Goal: Information Seeking & Learning: Learn about a topic

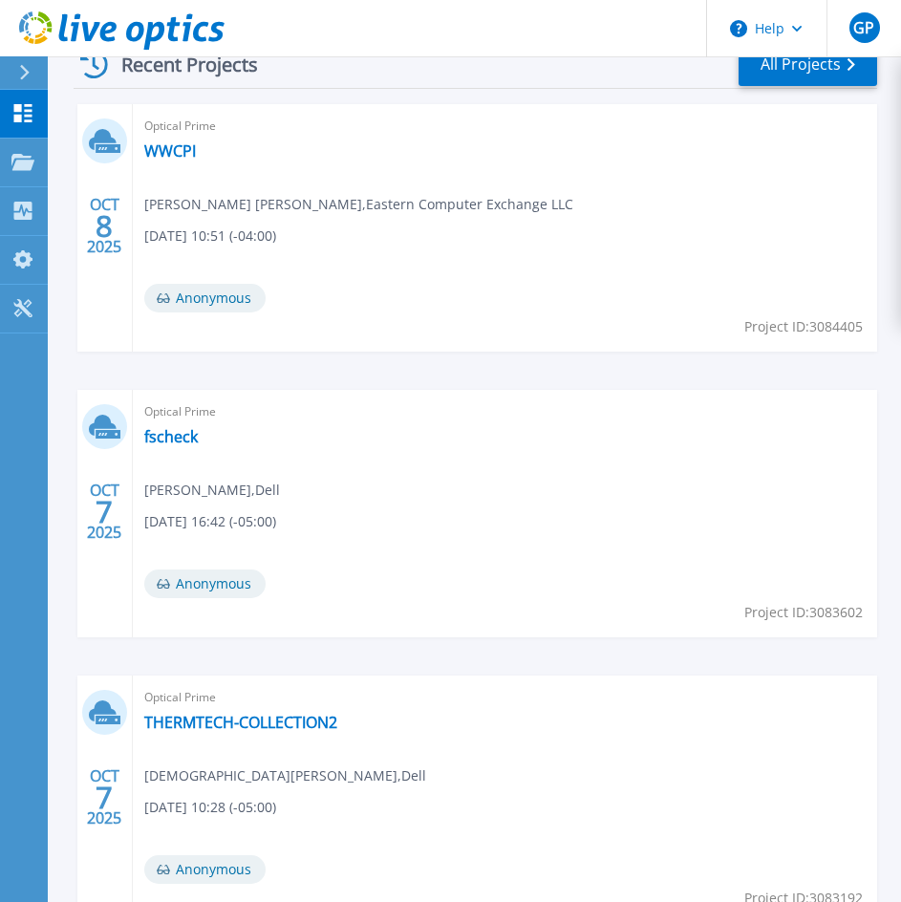
scroll to position [573, 0]
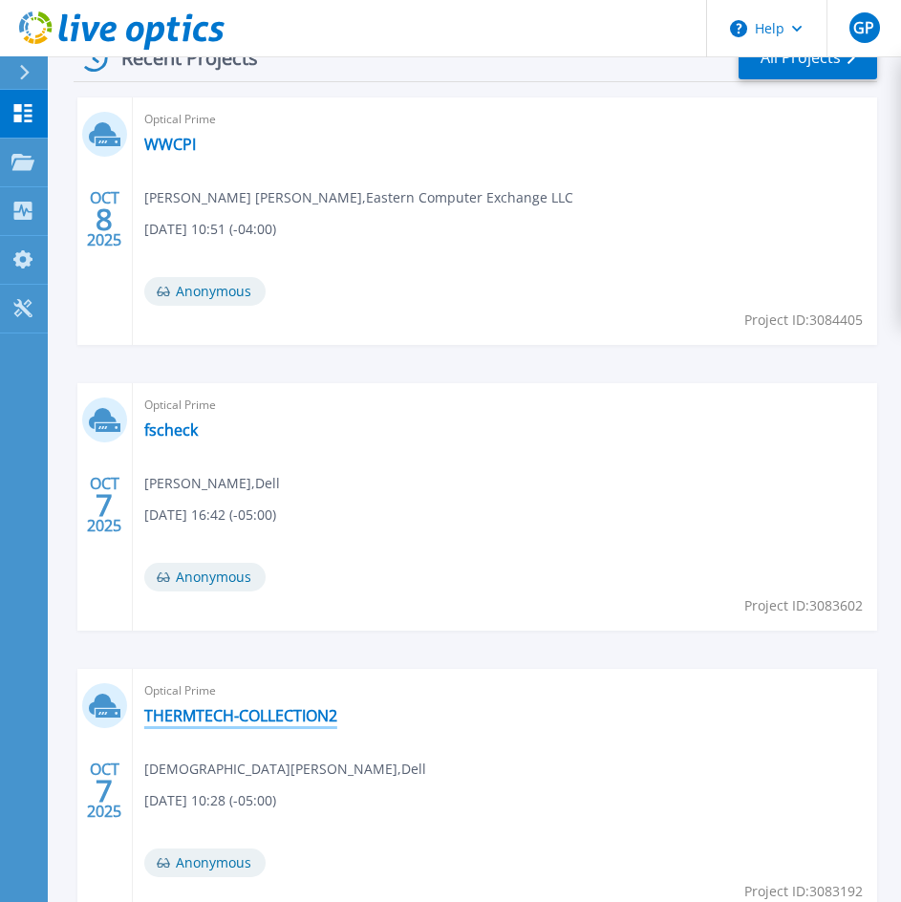
click at [249, 725] on link "THERMTECH-COLLECTION2" at bounding box center [240, 715] width 193 height 19
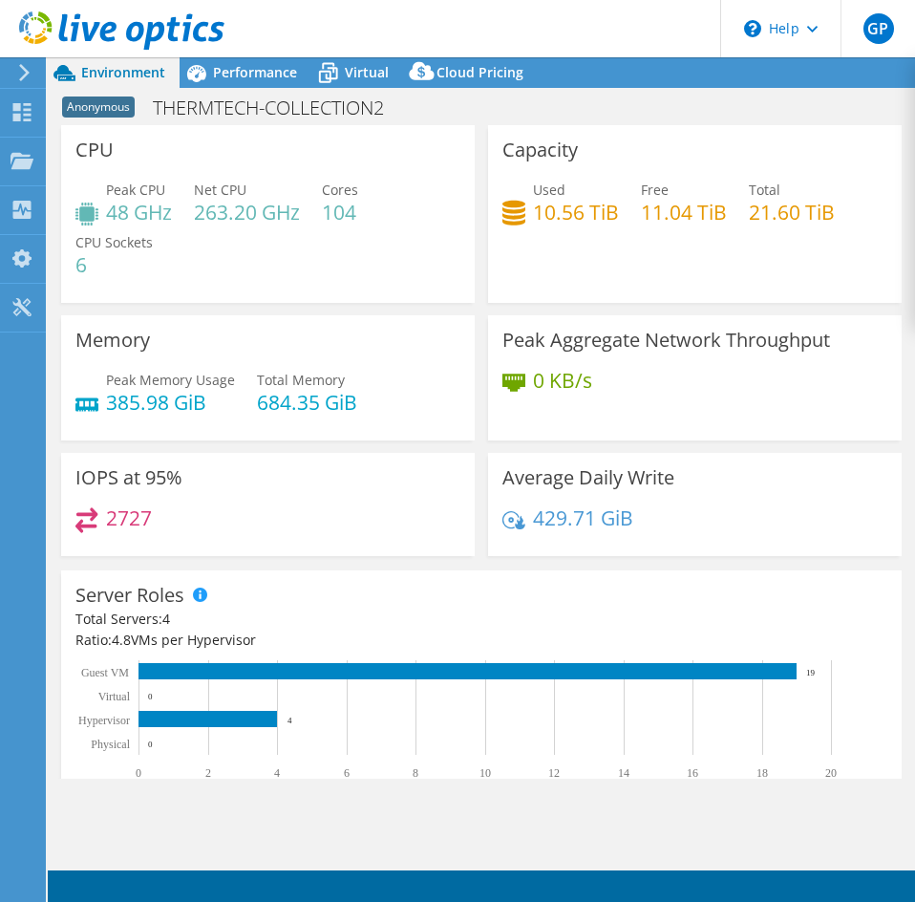
select select "USD"
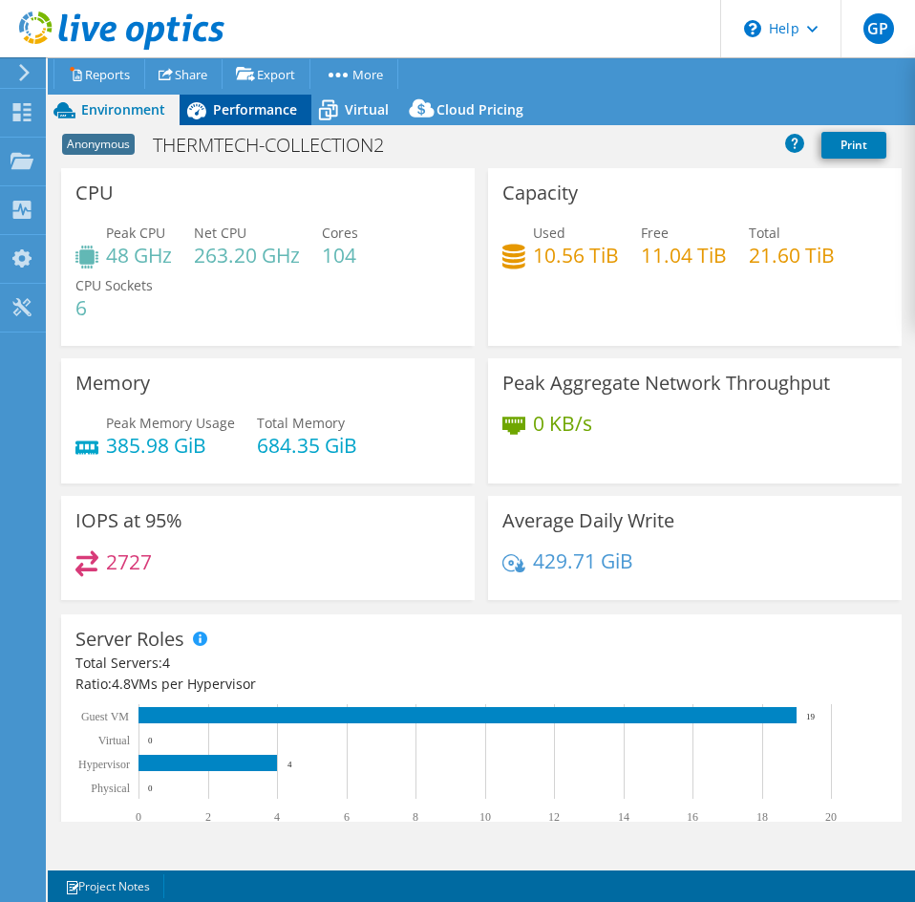
click at [253, 115] on span "Performance" at bounding box center [255, 109] width 84 height 18
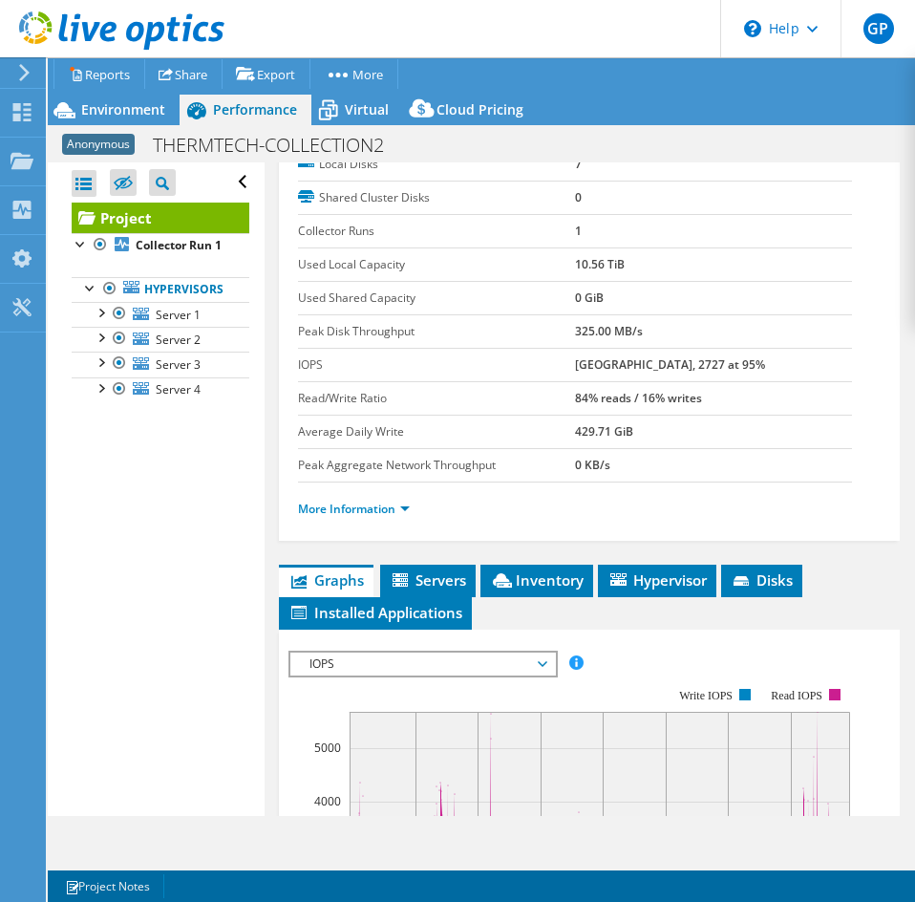
scroll to position [191, 0]
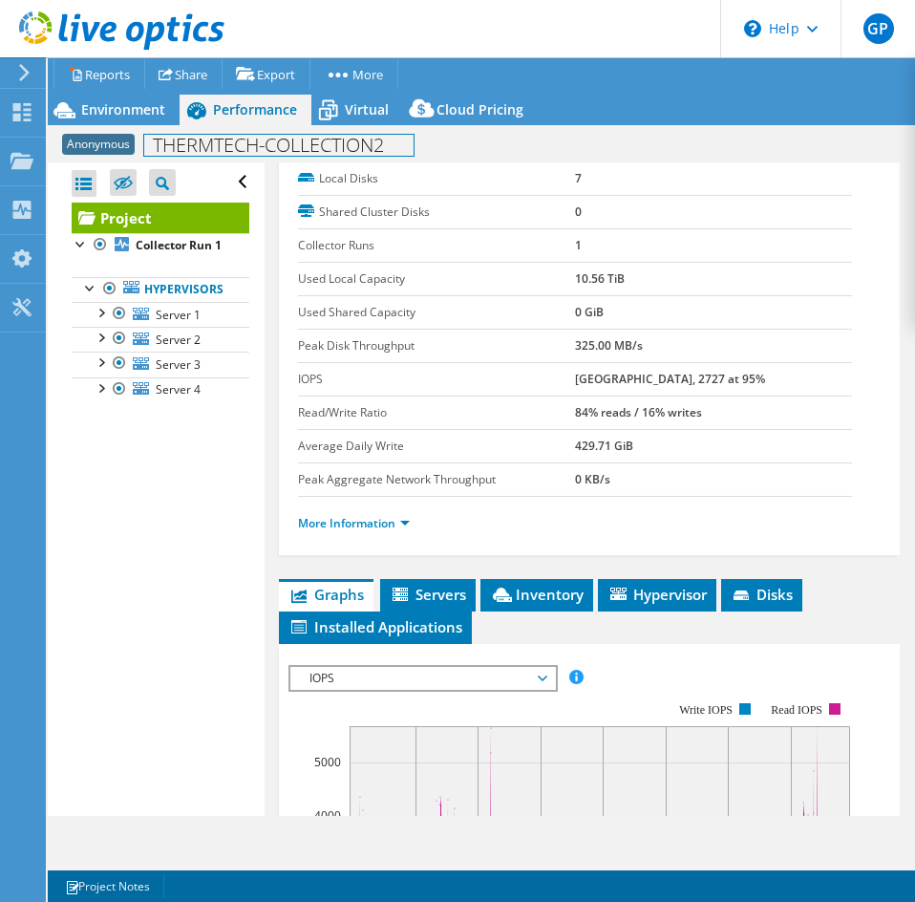
click at [159, 127] on div "Anonymous THERMTECH-COLLECTION2 Print" at bounding box center [481, 143] width 867 height 37
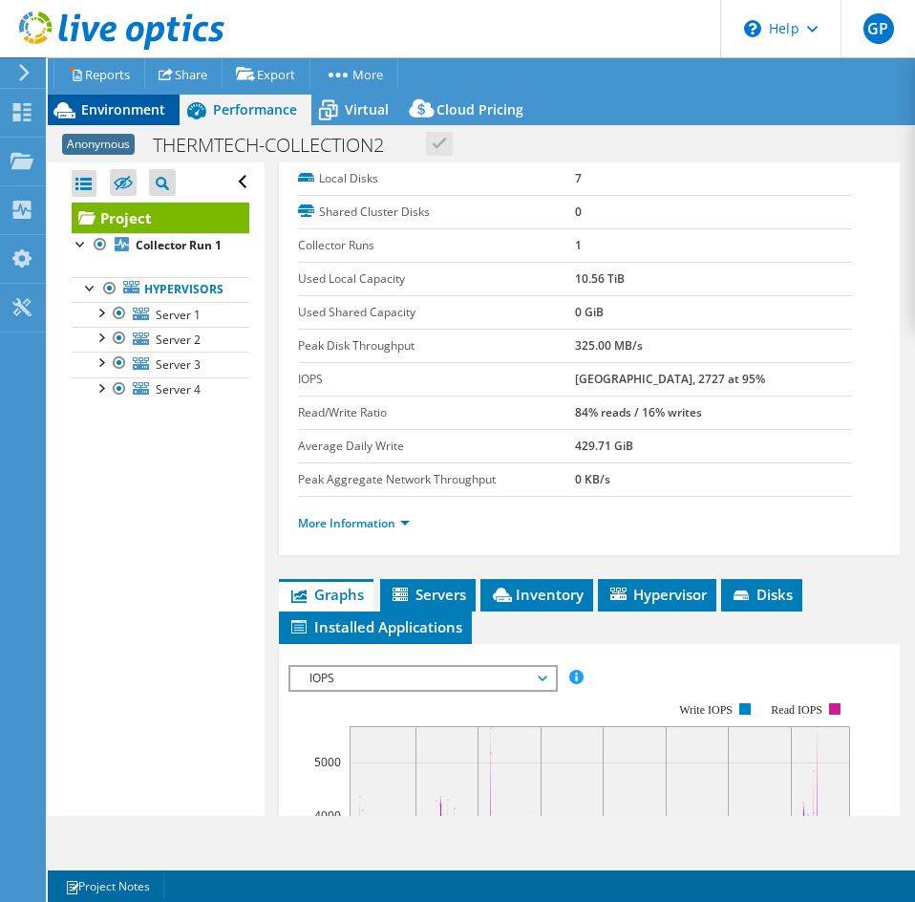
click at [164, 121] on div "Environment" at bounding box center [114, 110] width 132 height 31
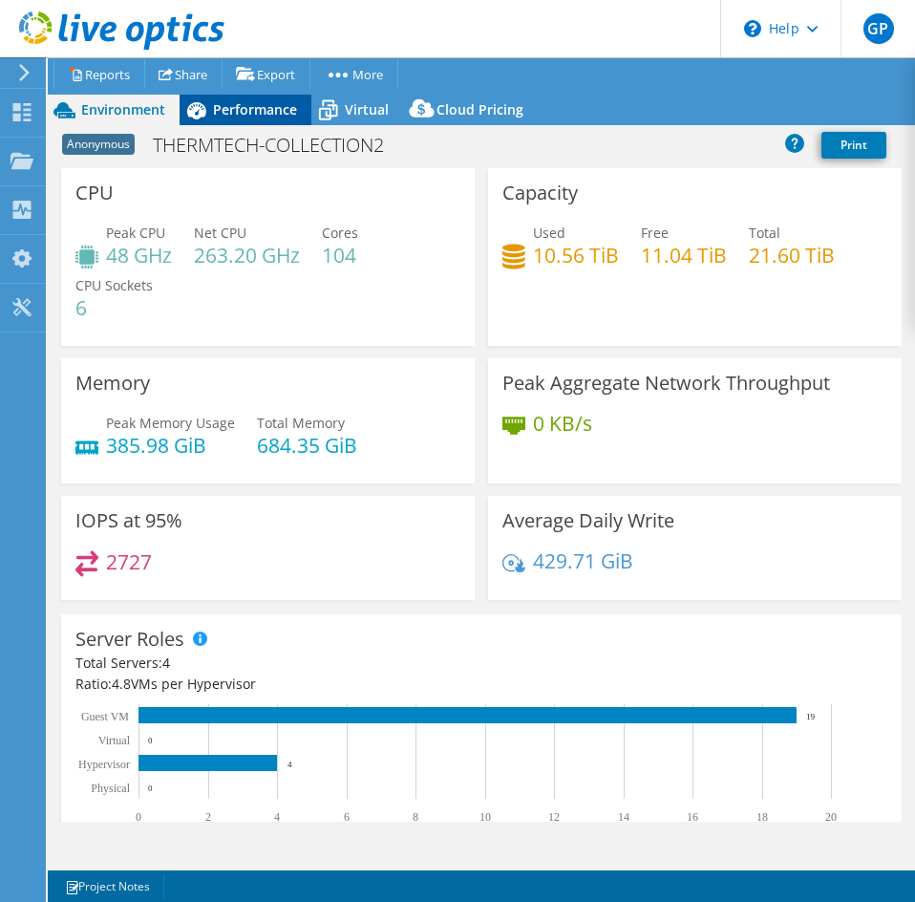
click at [208, 125] on icon at bounding box center [196, 110] width 33 height 33
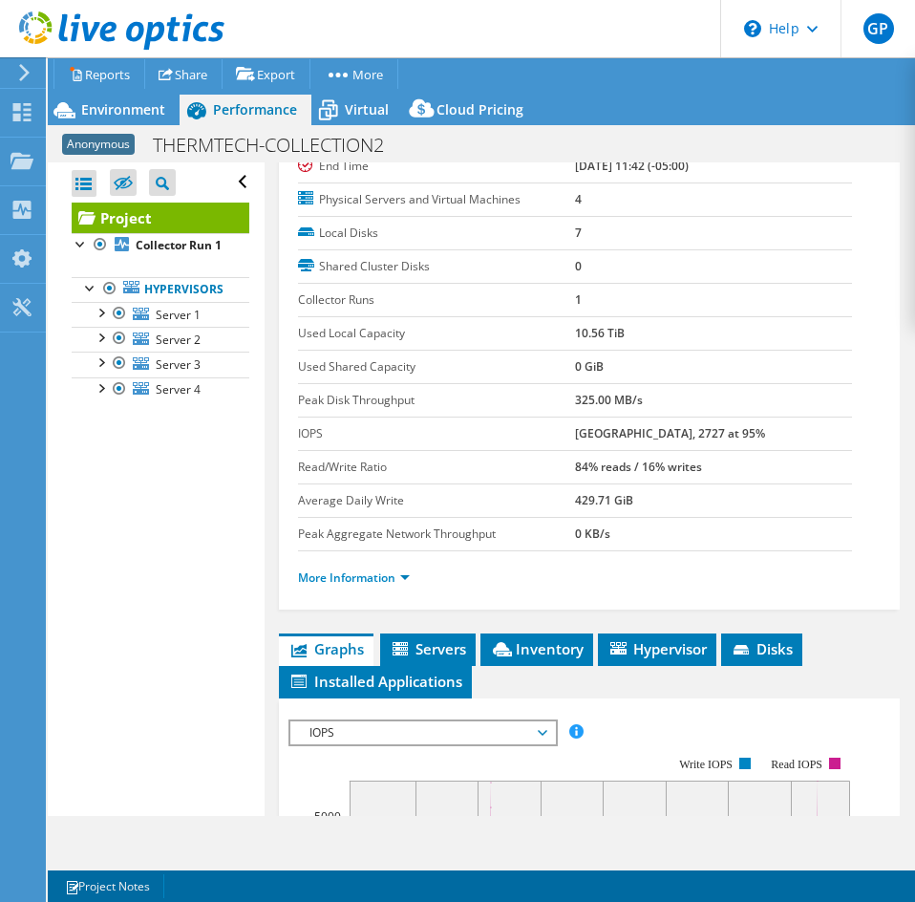
scroll to position [287, 0]
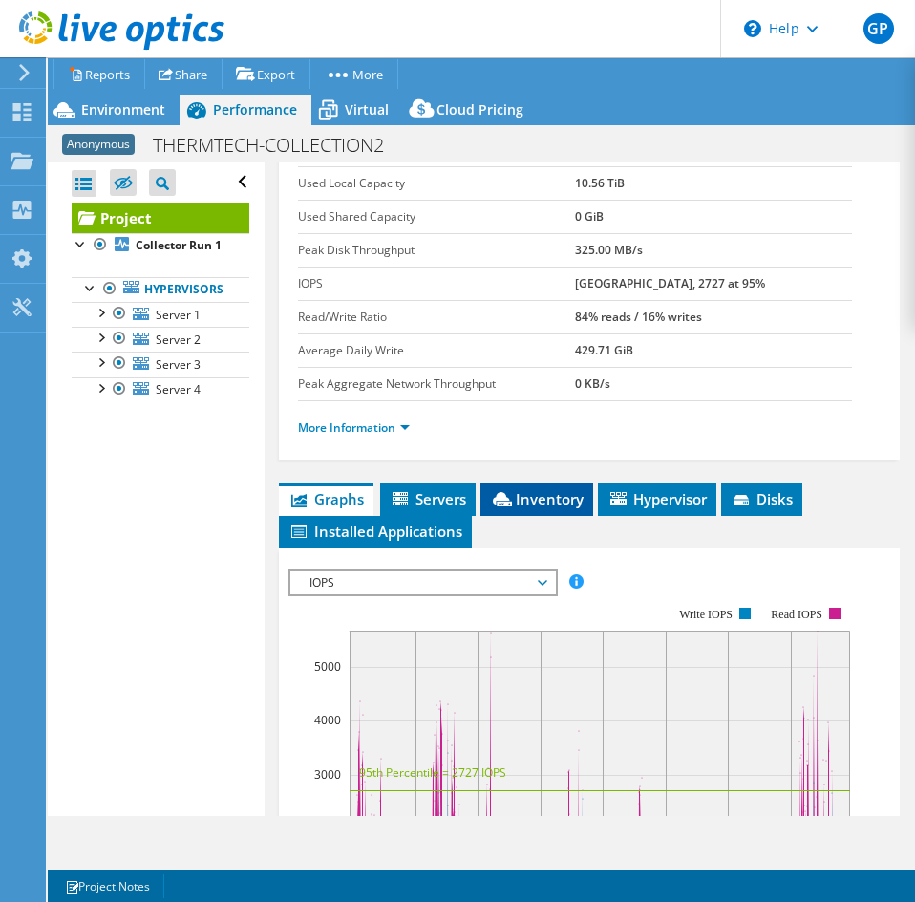
drag, startPoint x: 547, startPoint y: 481, endPoint x: 545, endPoint y: 495, distance: 13.7
click at [547, 481] on div "Project Details Duration 2 days, 0 hr, 1 min Start Time 10/03/2025, 11:41 (-05:…" at bounding box center [590, 615] width 650 height 1478
click at [543, 506] on span "Inventory" at bounding box center [537, 498] width 94 height 19
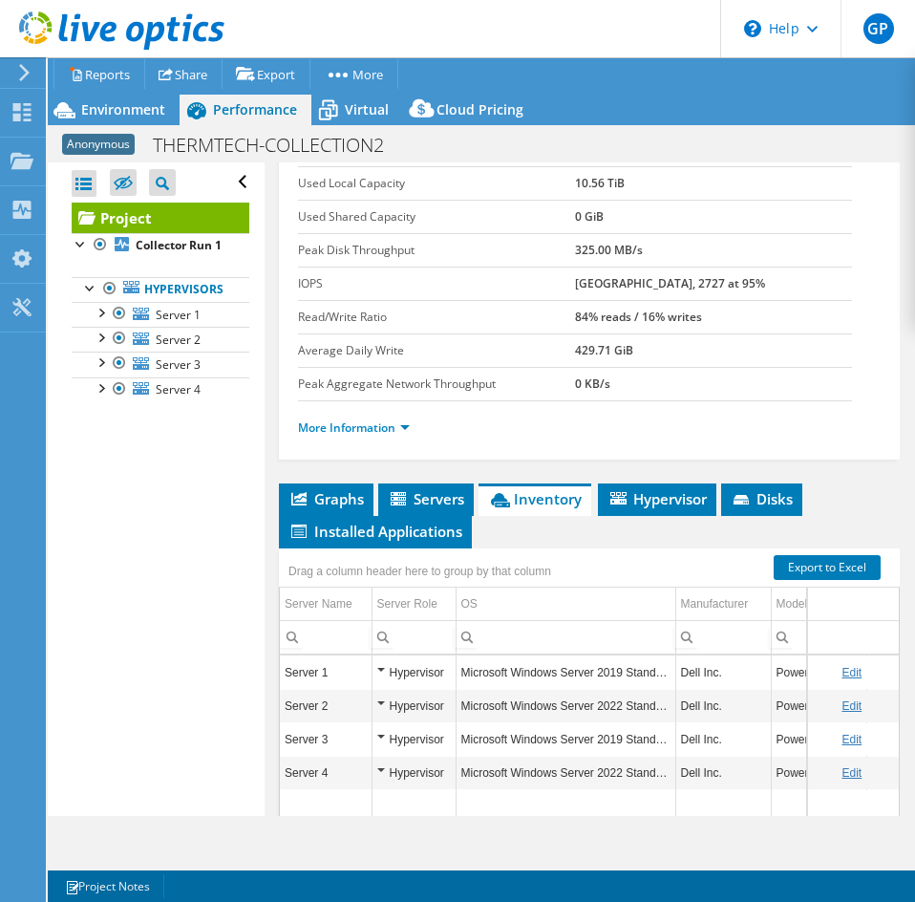
scroll to position [465, 0]
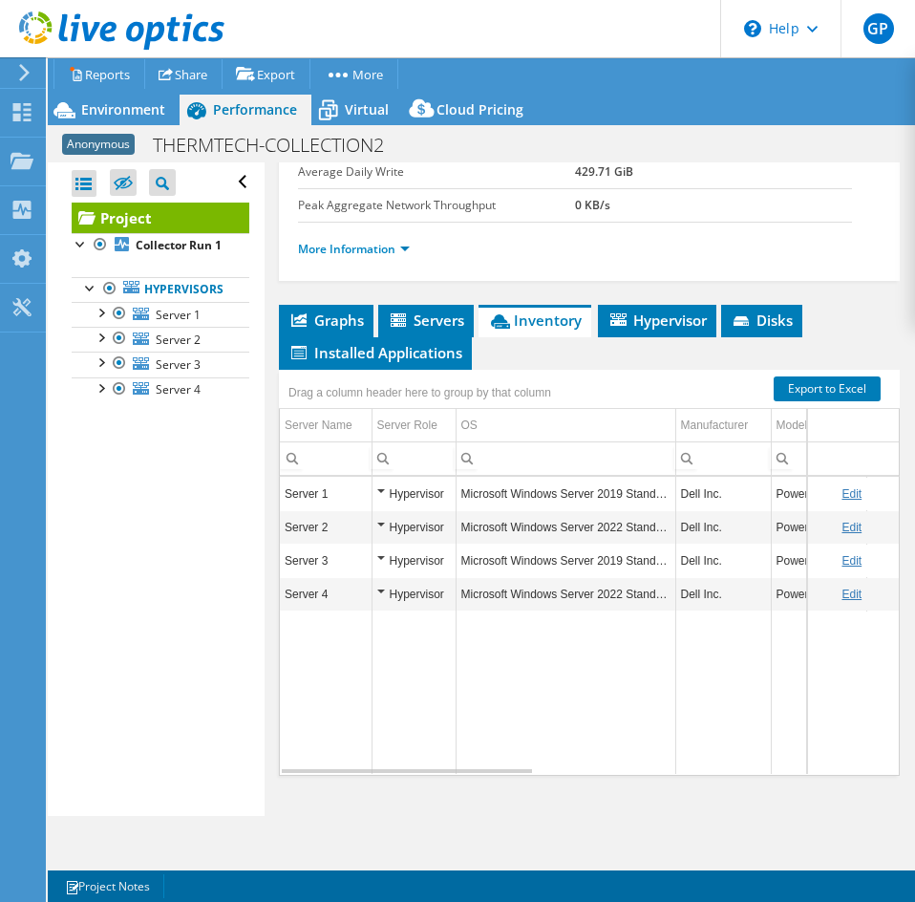
click at [494, 777] on div "Graphs Servers Inventory Hypervisor Disks Cluster Disks Installed Applications …" at bounding box center [589, 544] width 621 height 478
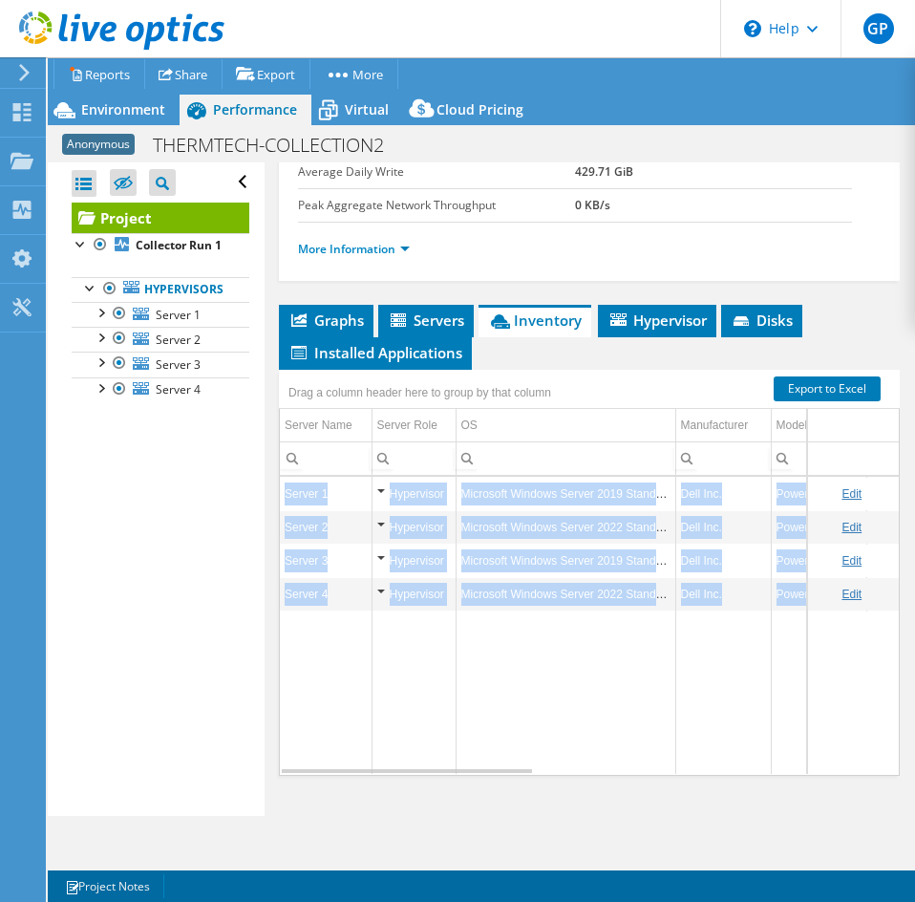
drag, startPoint x: 494, startPoint y: 775, endPoint x: 544, endPoint y: 770, distance: 49.9
click at [544, 770] on div "Server 1 Hypervisor Microsoft Windows Server 2019 Standard Dell Inc. PowerEdge …" at bounding box center [589, 626] width 621 height 300
click at [547, 733] on td "Data grid" at bounding box center [566, 691] width 220 height 163
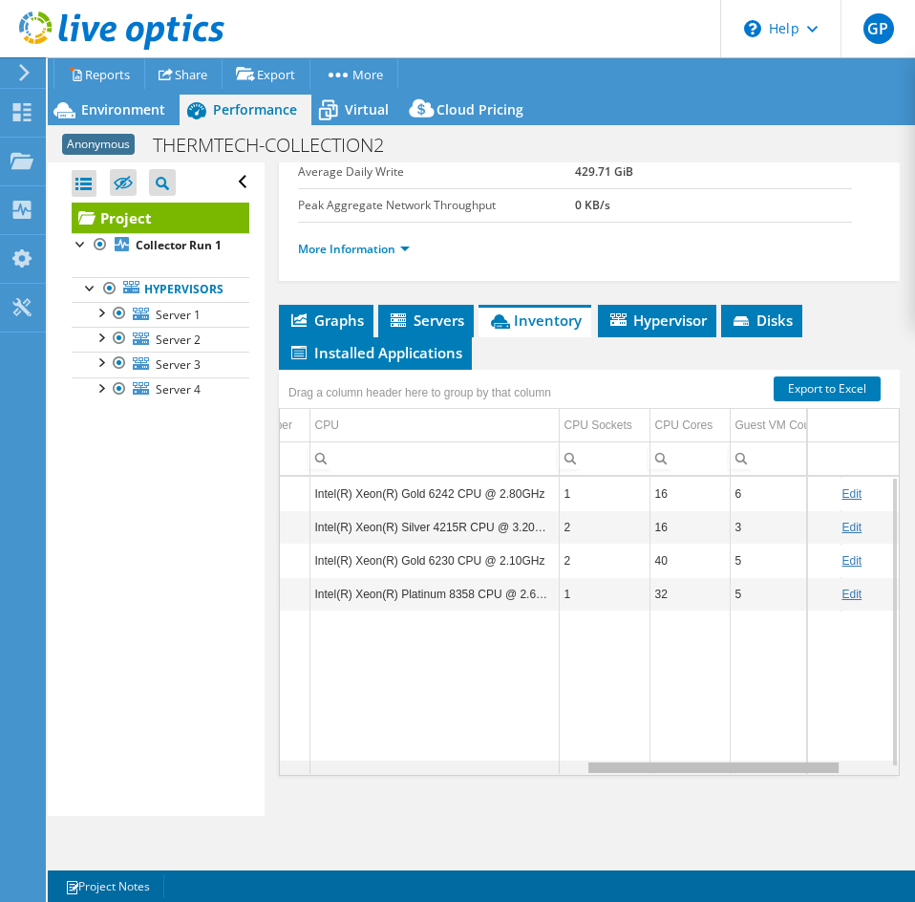
scroll to position [0, 731]
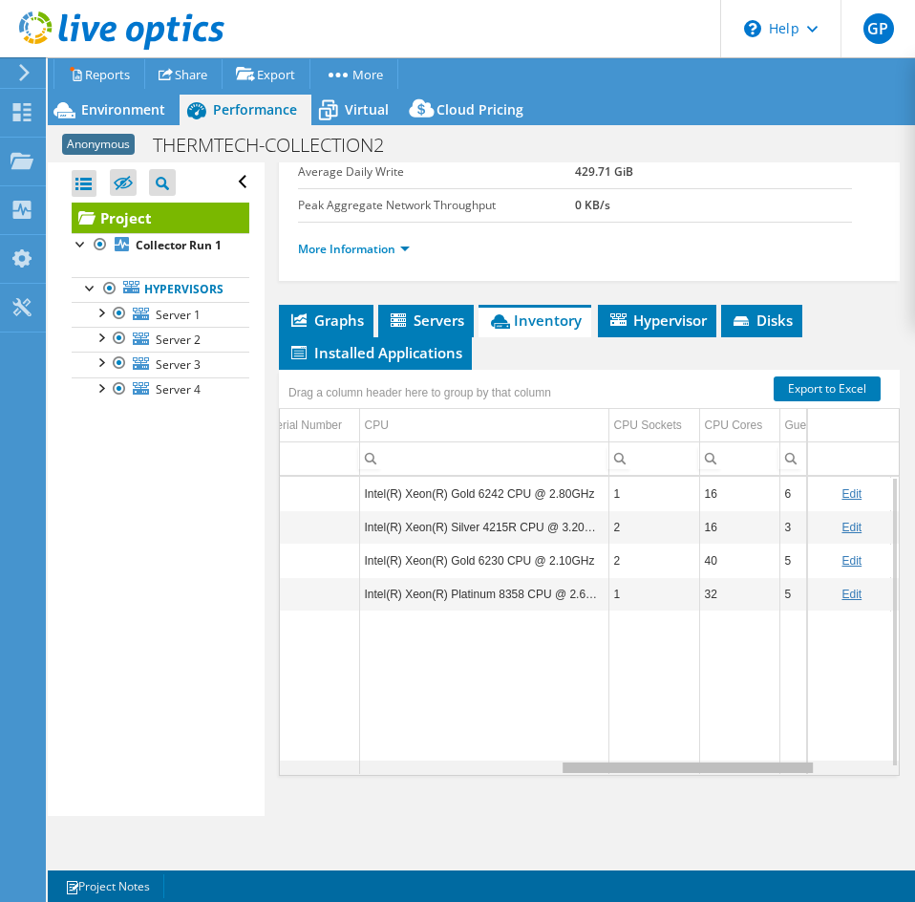
drag, startPoint x: 464, startPoint y: 767, endPoint x: 753, endPoint y: 724, distance: 291.7
click at [753, 724] on body "GP End User Greg Pedersen gregpedersen@ecei.com Eastern Computer Exchange My Pr…" at bounding box center [457, 451] width 915 height 902
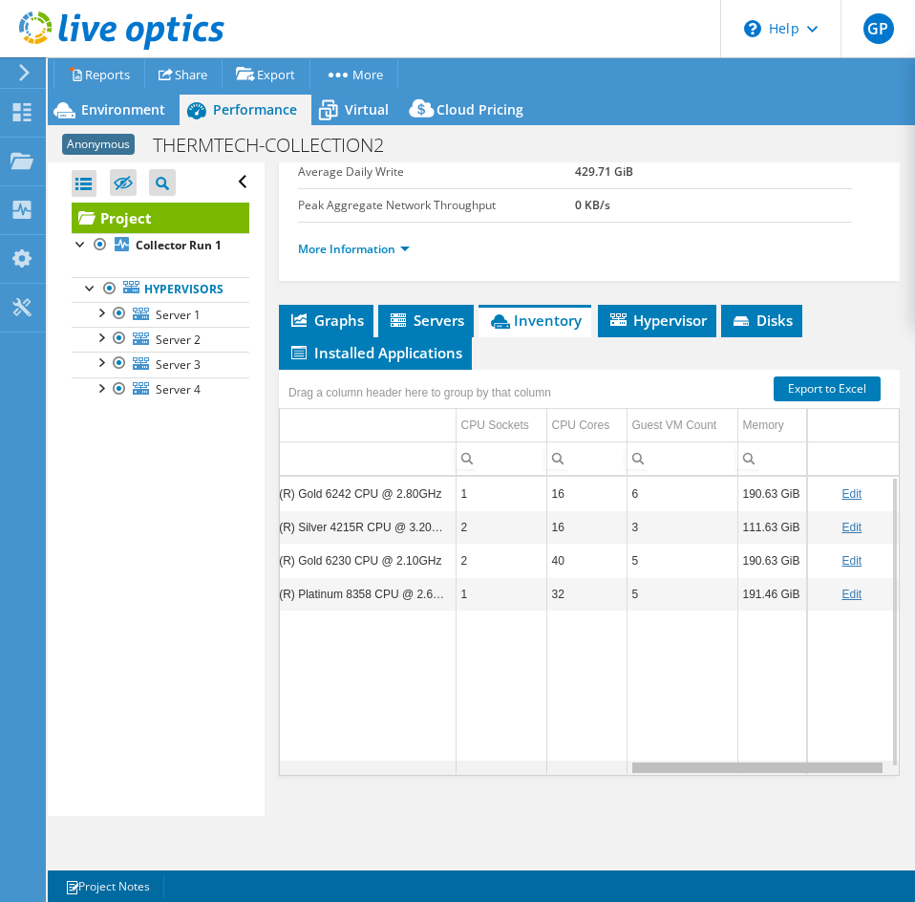
drag, startPoint x: 651, startPoint y: 771, endPoint x: 778, endPoint y: 761, distance: 127.4
click at [778, 761] on body "GP End User Greg Pedersen gregpedersen@ecei.com Eastern Computer Exchange My Pr…" at bounding box center [457, 451] width 915 height 902
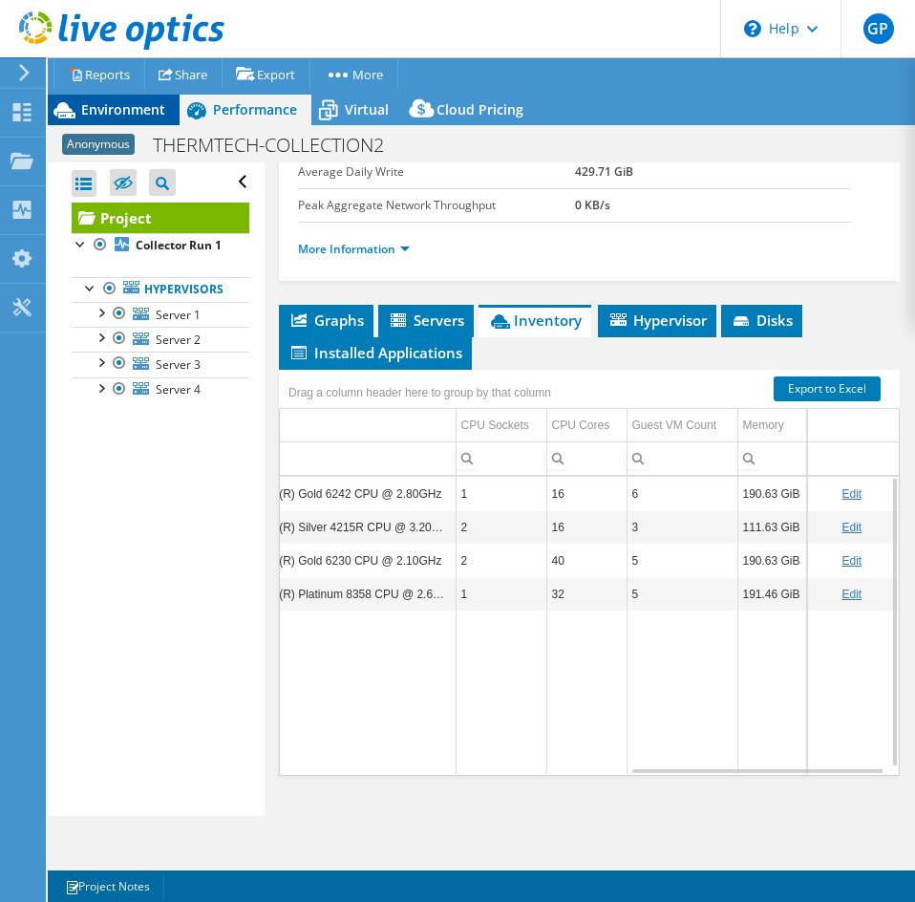
click at [120, 113] on span "Environment" at bounding box center [123, 109] width 84 height 18
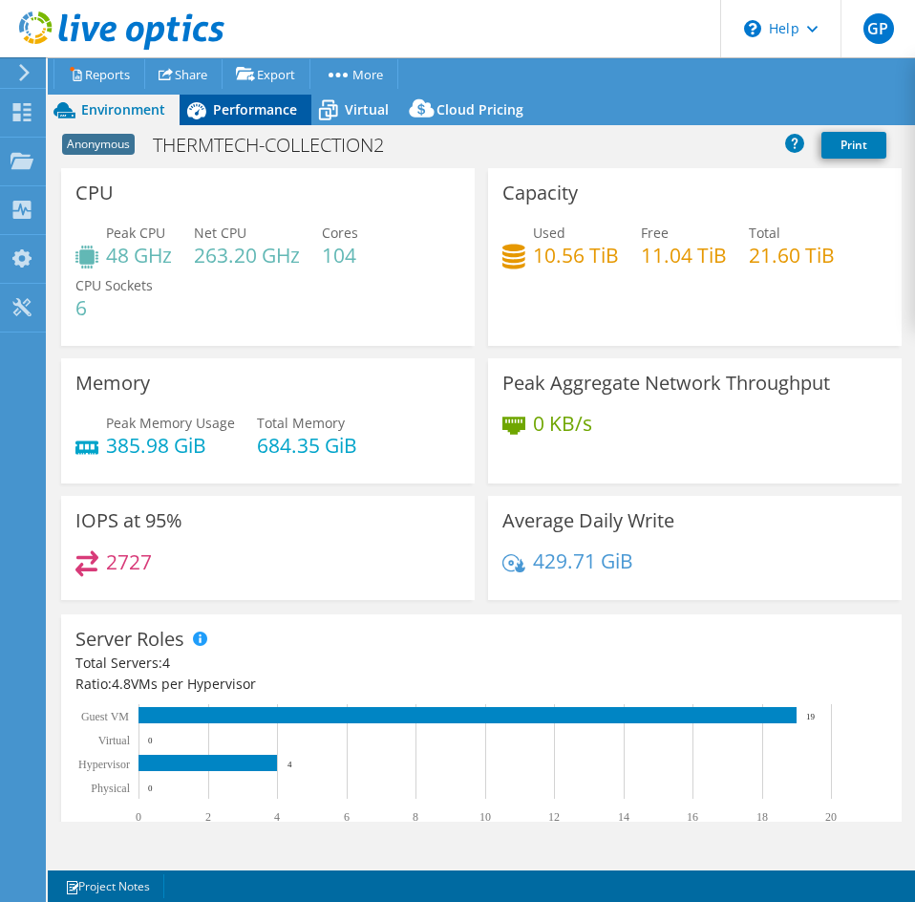
click at [274, 115] on span "Performance" at bounding box center [255, 109] width 84 height 18
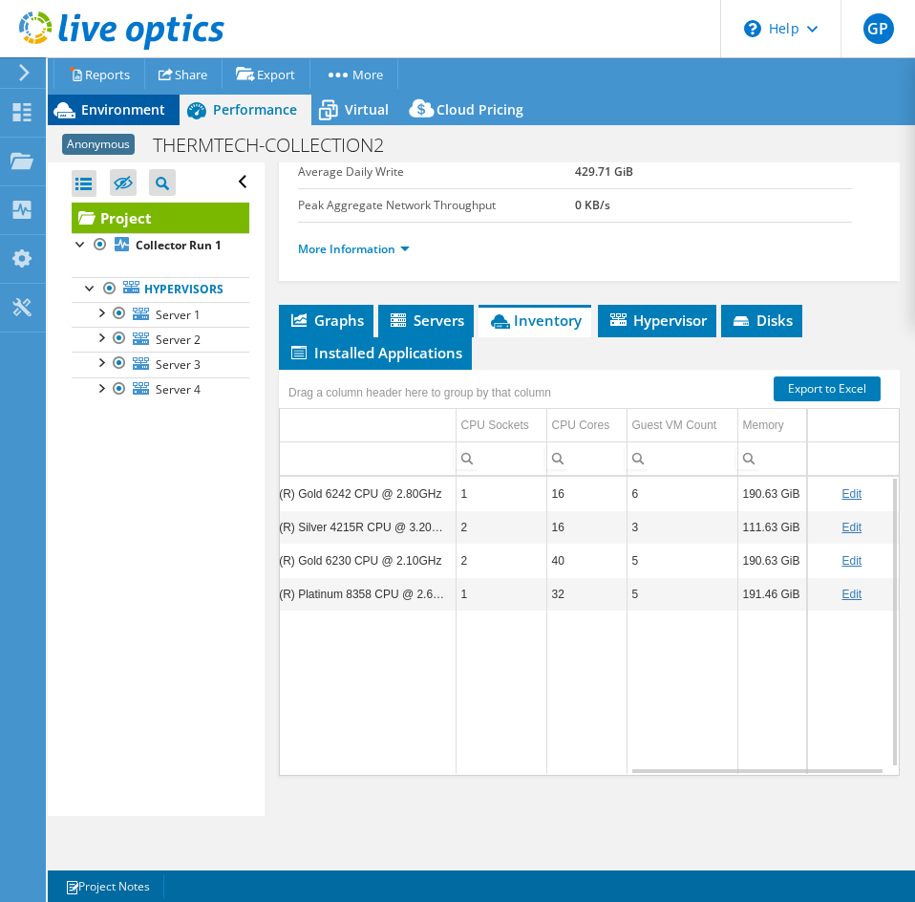
click at [132, 110] on span "Environment" at bounding box center [123, 109] width 84 height 18
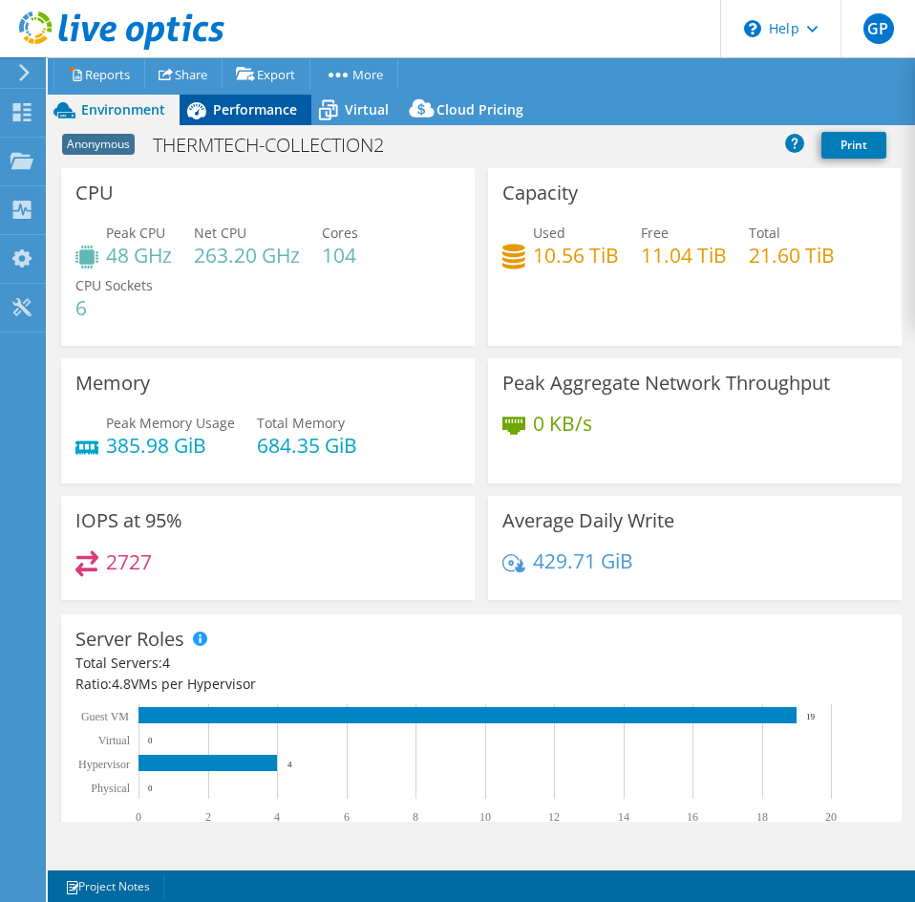
click at [213, 109] on span "Performance" at bounding box center [255, 109] width 84 height 18
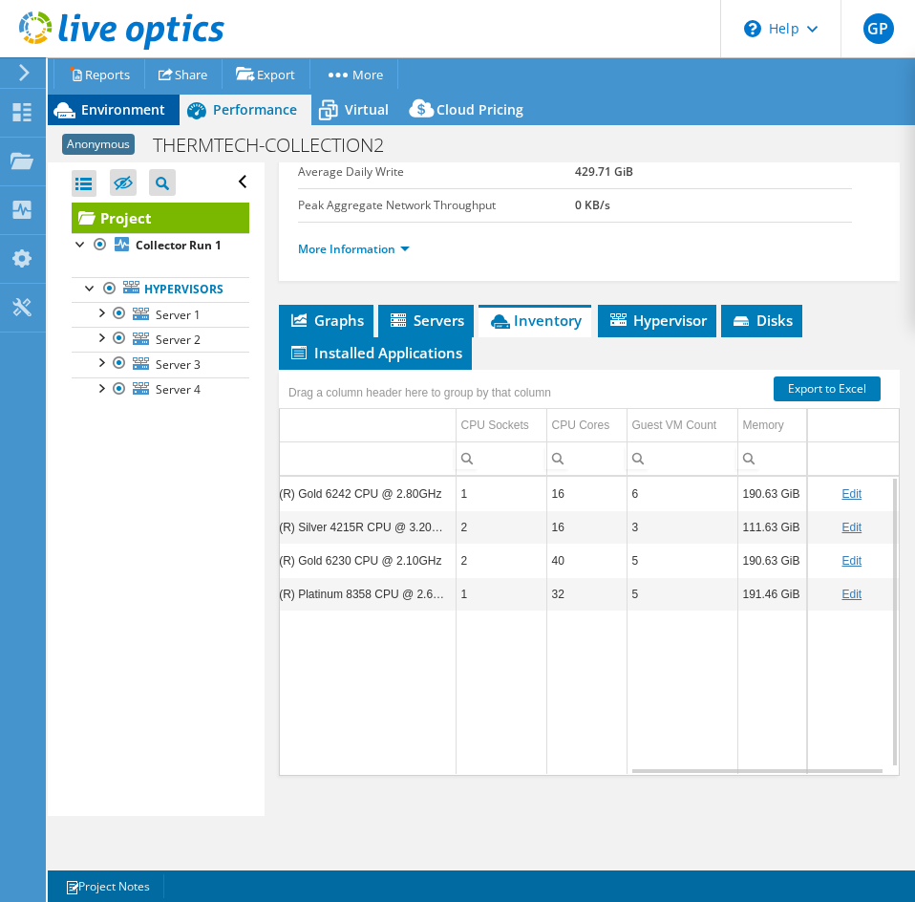
click at [127, 108] on span "Environment" at bounding box center [123, 109] width 84 height 18
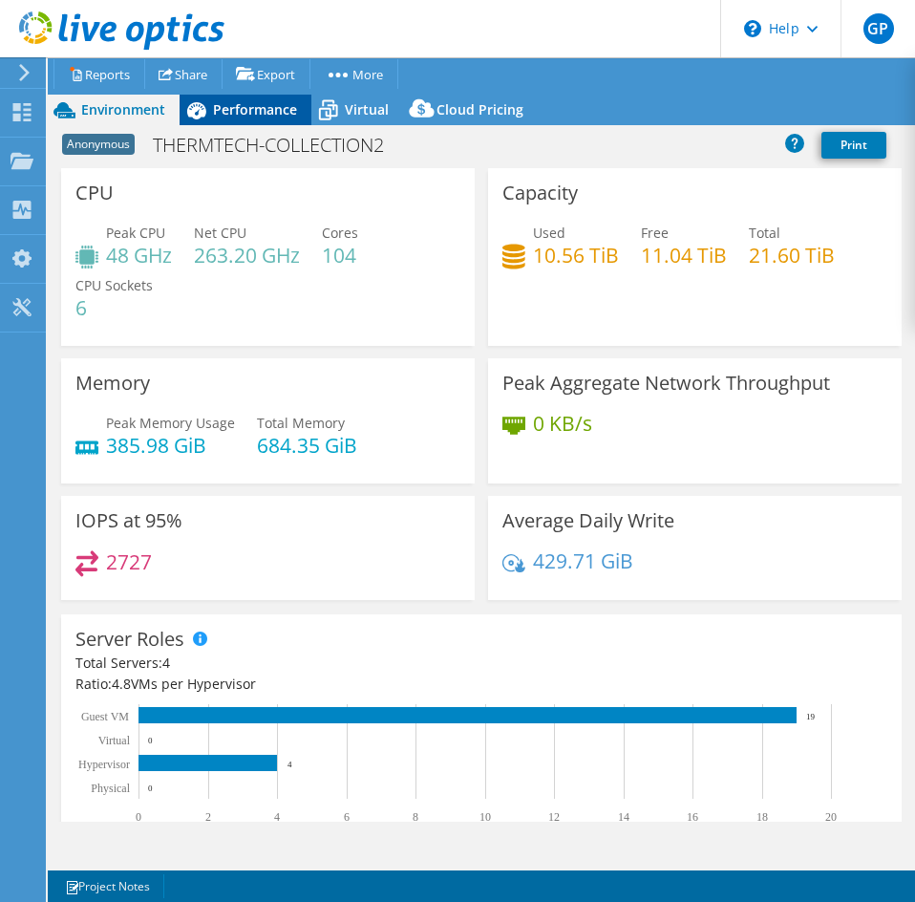
click at [260, 108] on span "Performance" at bounding box center [255, 109] width 84 height 18
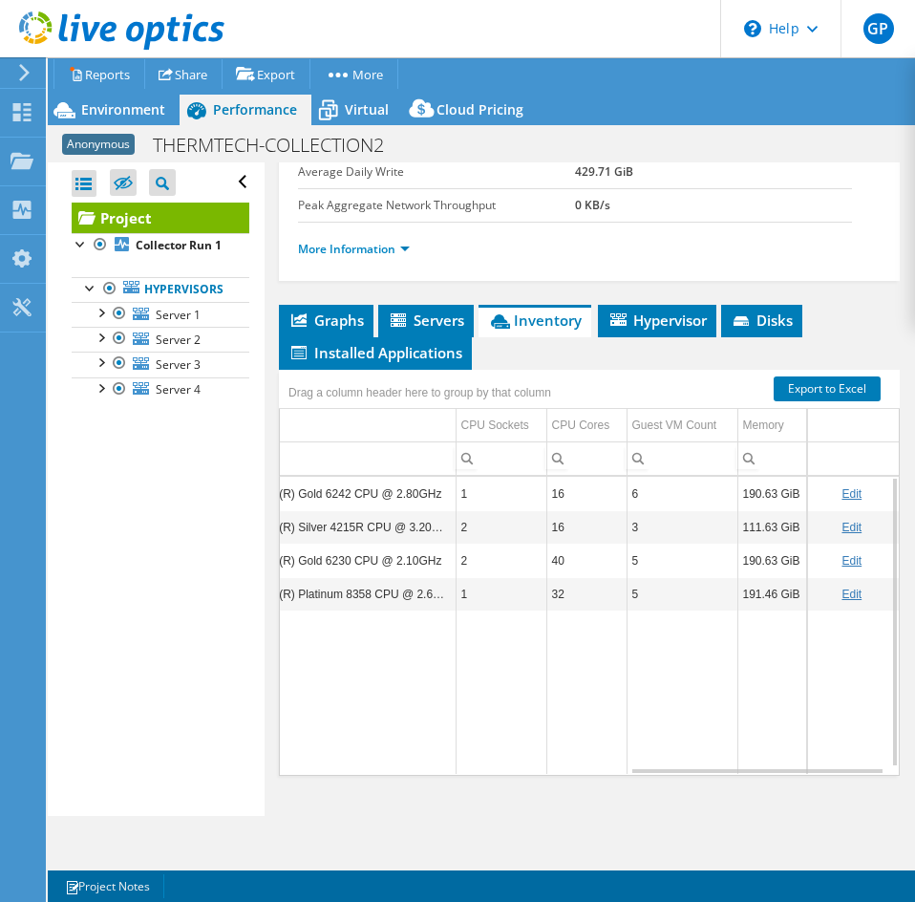
click at [437, 212] on label "Peak Aggregate Network Throughput" at bounding box center [436, 205] width 277 height 19
click at [435, 203] on label "Peak Aggregate Network Throughput" at bounding box center [436, 205] width 277 height 19
click at [135, 114] on span "Environment" at bounding box center [123, 109] width 84 height 18
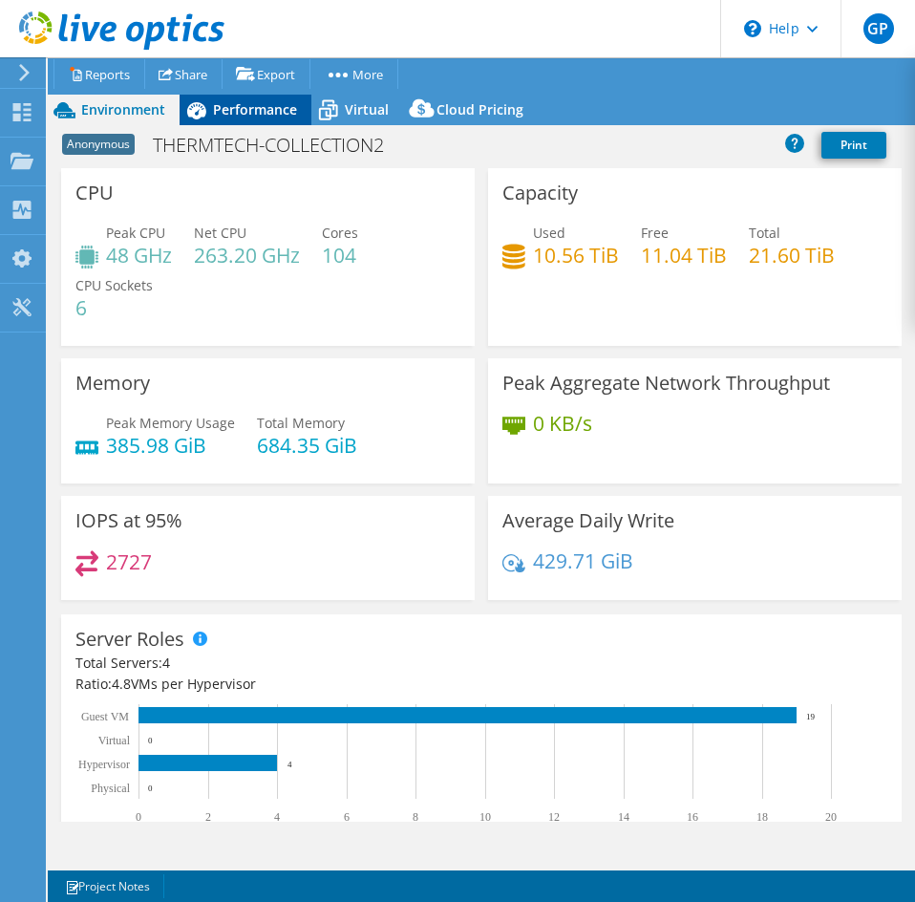
click at [231, 112] on span "Performance" at bounding box center [255, 109] width 84 height 18
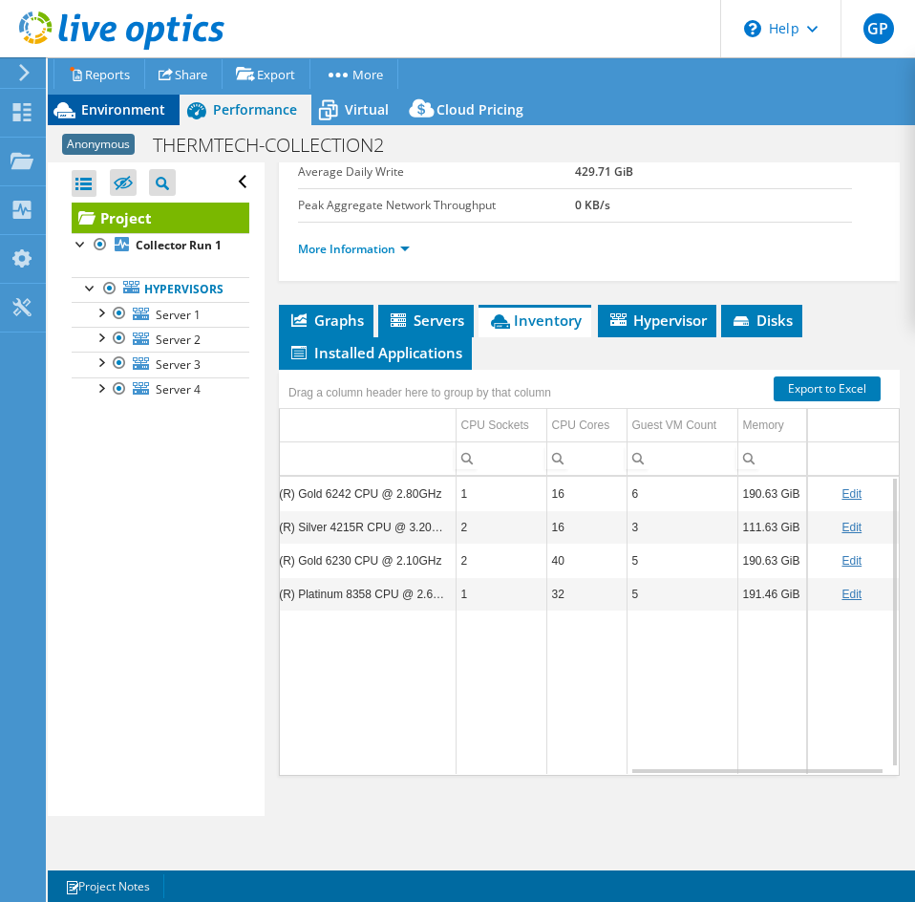
click at [121, 102] on span "Environment" at bounding box center [123, 109] width 84 height 18
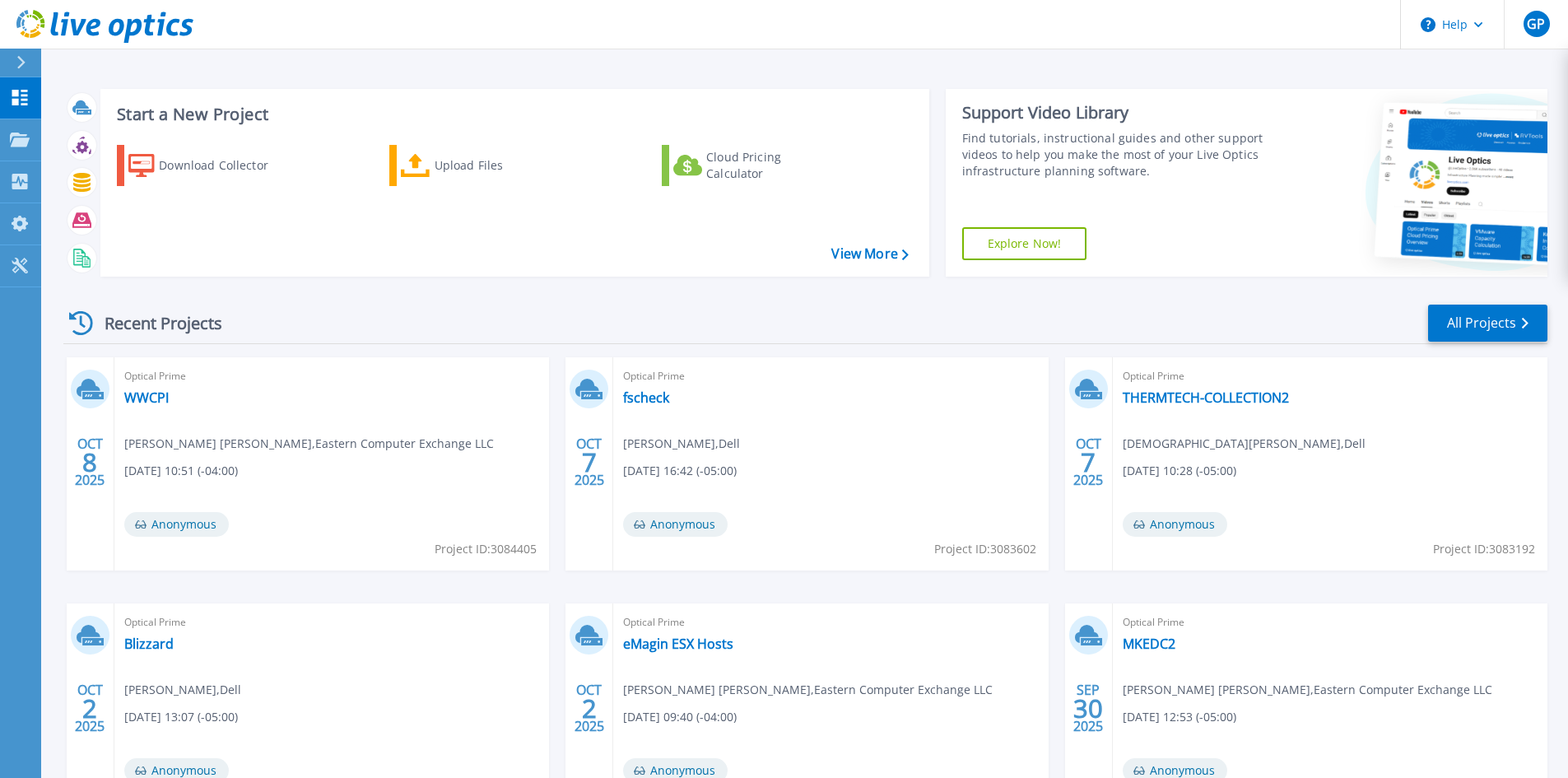
scroll to position [83, 0]
